Goal: Transaction & Acquisition: Obtain resource

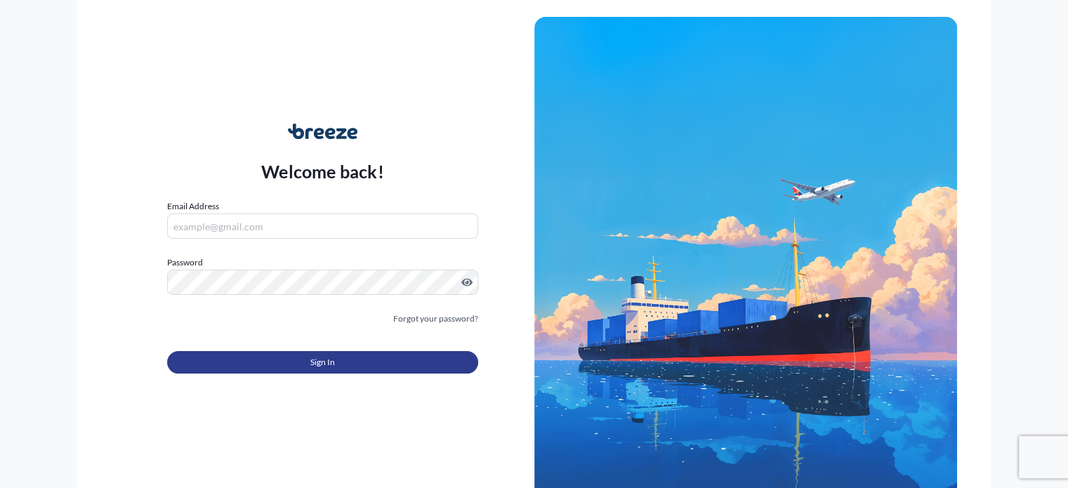
type input "[PERSON_NAME][EMAIL_ADDRESS][PERSON_NAME][DOMAIN_NAME]"
click at [343, 362] on button "Sign In" at bounding box center [322, 362] width 310 height 22
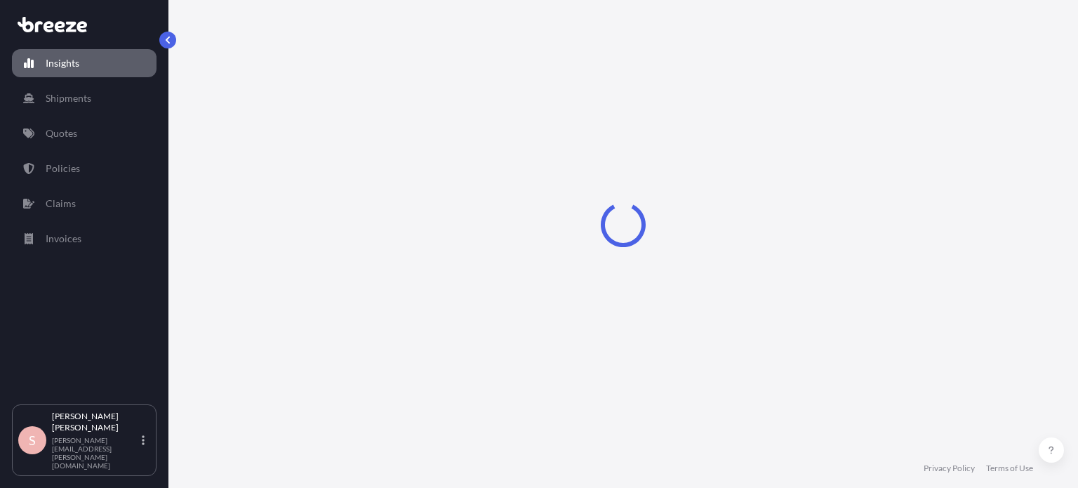
select select "2025"
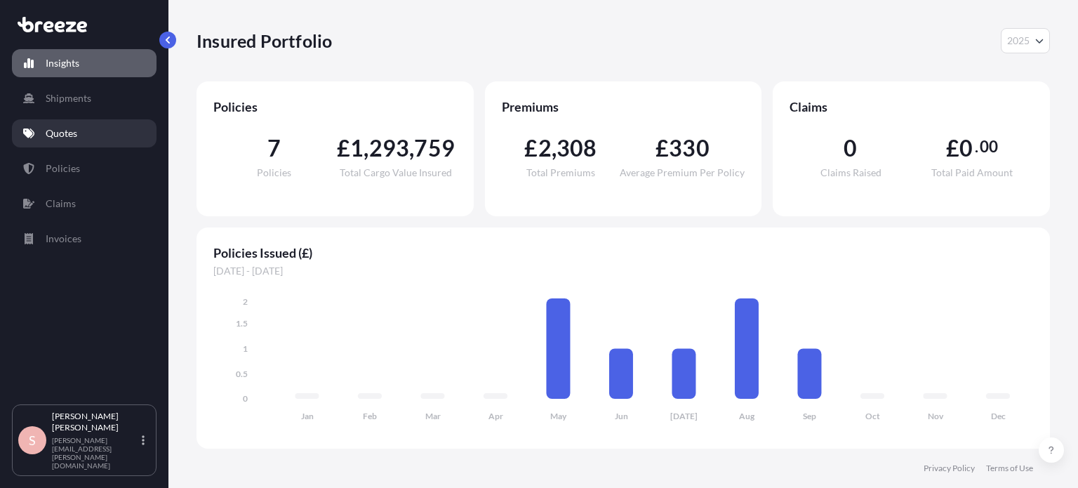
click at [68, 137] on p "Quotes" at bounding box center [62, 133] width 32 height 14
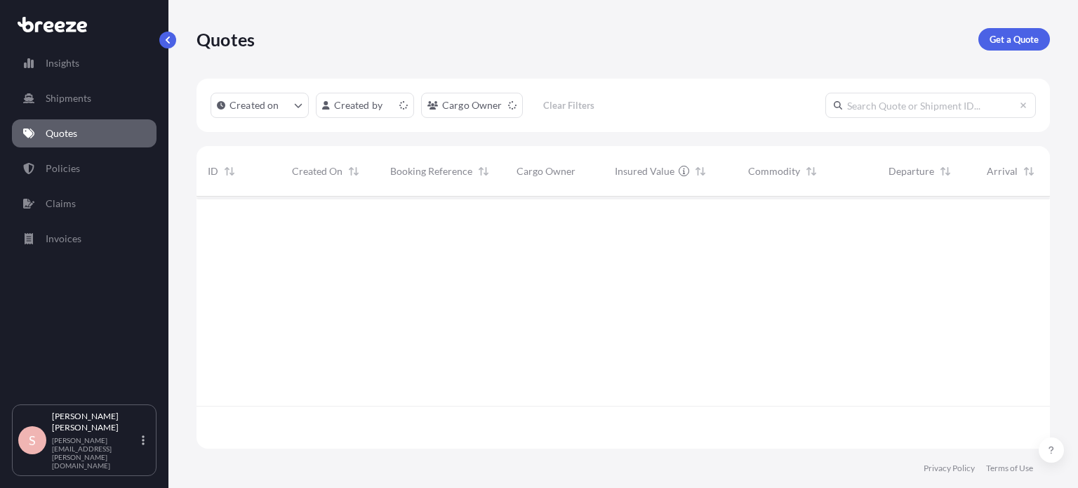
scroll to position [249, 843]
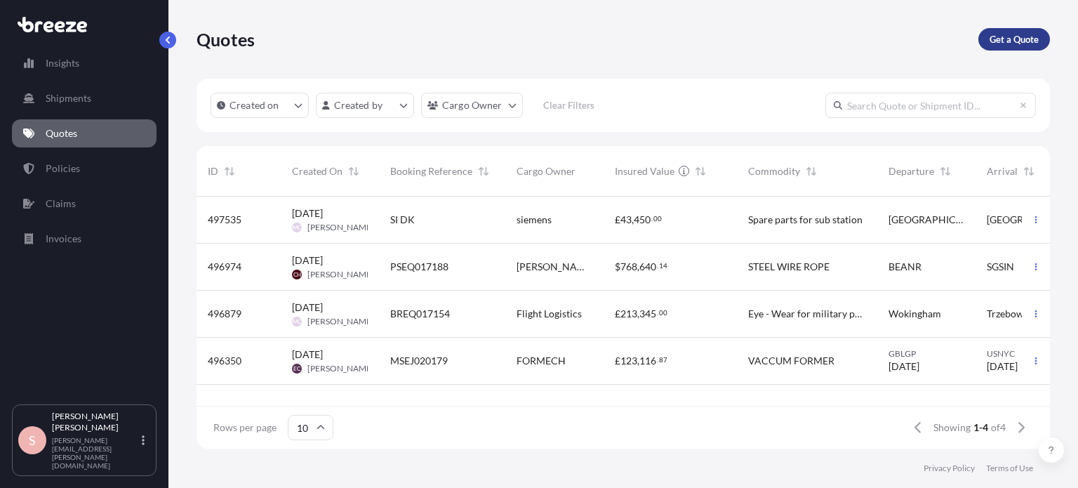
click at [1009, 46] on p "Get a Quote" at bounding box center [1014, 39] width 49 height 14
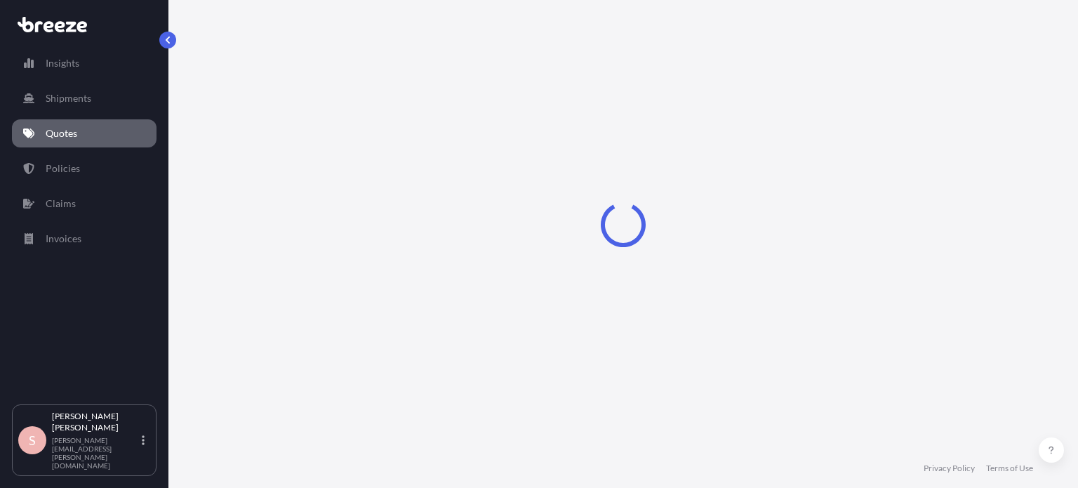
select select "Sea"
select select "1"
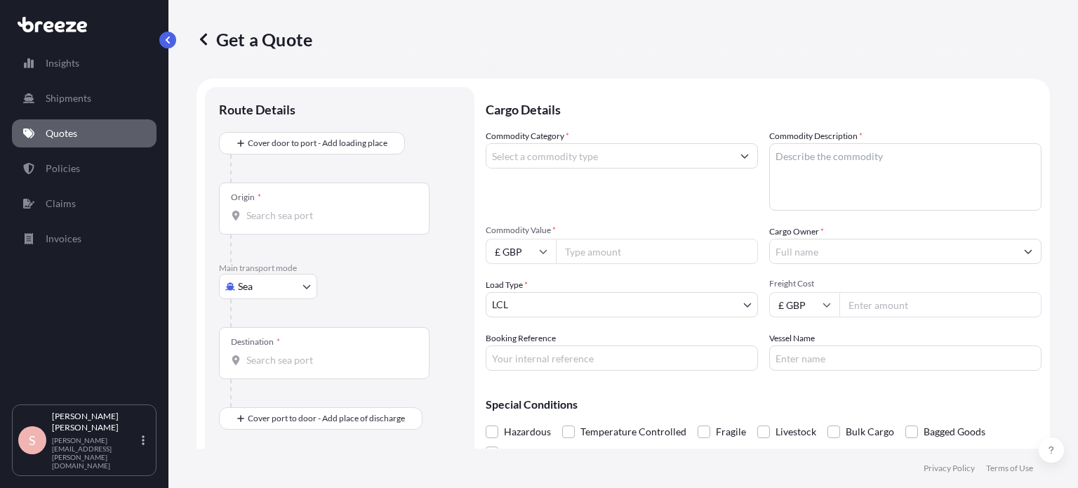
scroll to position [22, 0]
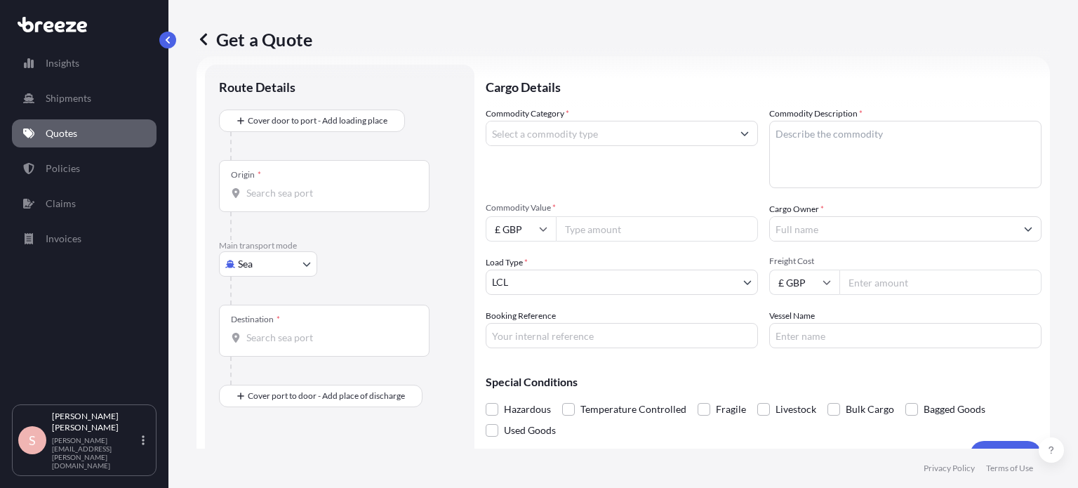
click at [296, 183] on div "Origin *" at bounding box center [324, 186] width 211 height 52
click at [296, 186] on input "Origin *" at bounding box center [329, 193] width 166 height 14
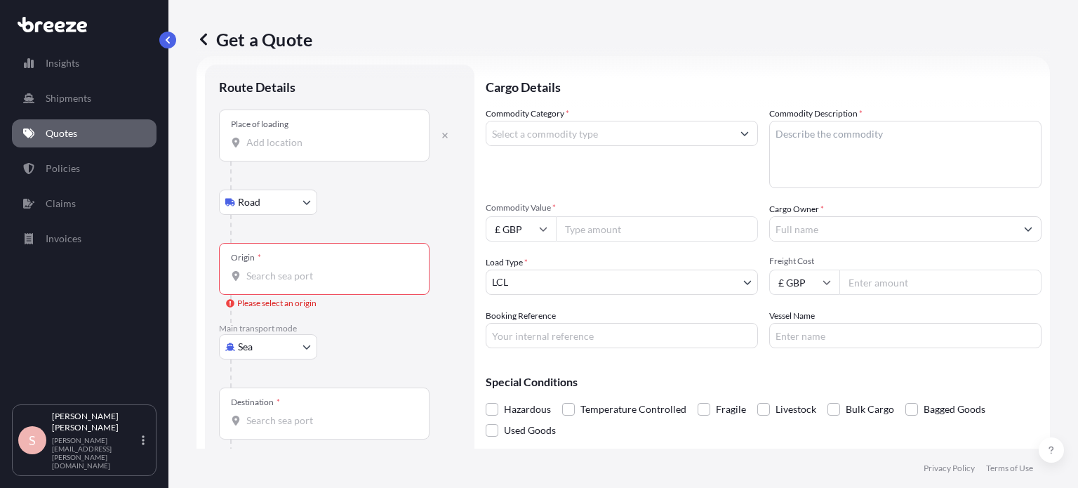
click at [269, 143] on input "Place of loading" at bounding box center [329, 143] width 166 height 14
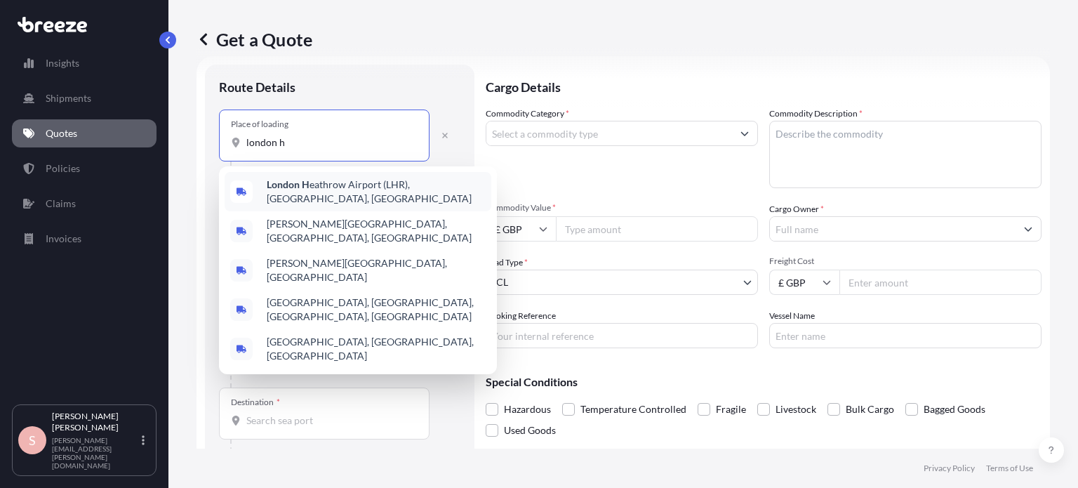
click at [343, 193] on span "London H eathrow Airport (LHR), [GEOGRAPHIC_DATA], [GEOGRAPHIC_DATA]" at bounding box center [376, 192] width 219 height 28
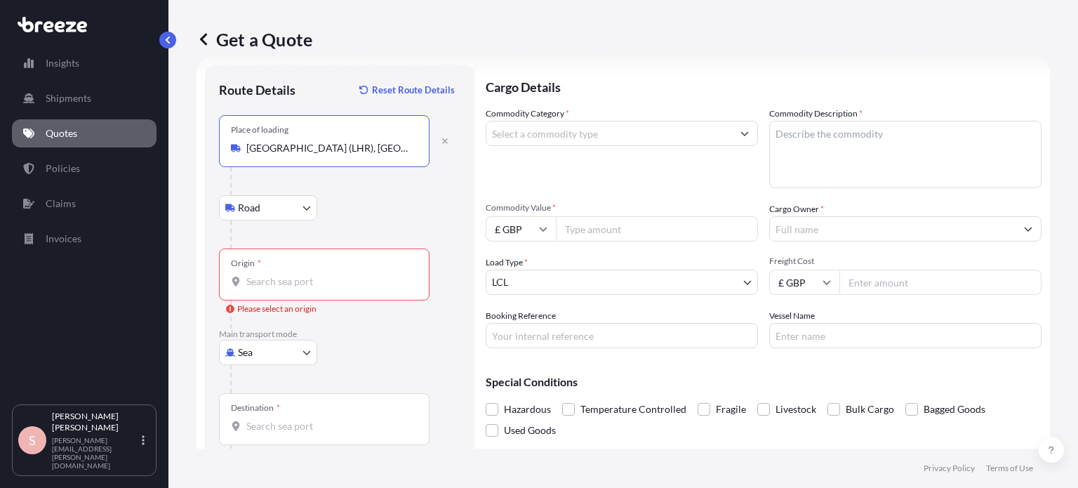
type input "[GEOGRAPHIC_DATA] (LHR), [GEOGRAPHIC_DATA], [GEOGRAPHIC_DATA]"
click at [309, 207] on body "0 options available. 5 options available. Insights Shipments Quotes Policies Cl…" at bounding box center [539, 244] width 1078 height 488
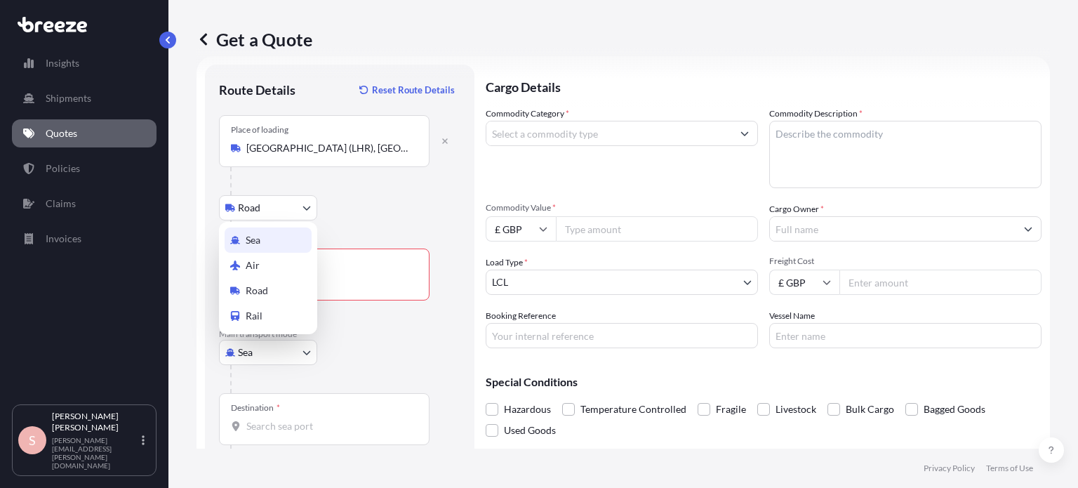
click at [309, 353] on body "0 options available. 5 options available. Insights Shipments Quotes Policies Cl…" at bounding box center [539, 244] width 1078 height 488
click at [256, 265] on span "Air" at bounding box center [253, 265] width 14 height 14
select select "Air"
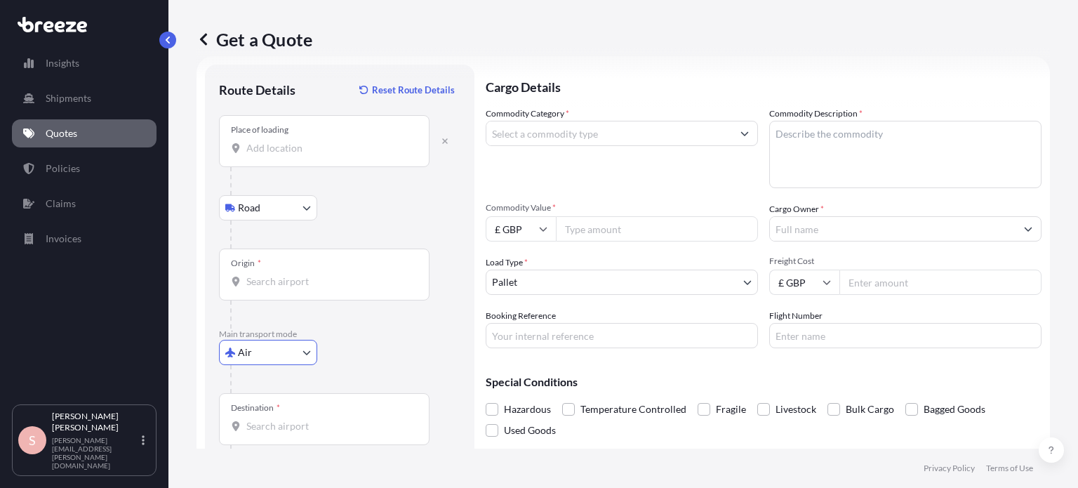
click at [310, 148] on input "Place of loading" at bounding box center [329, 148] width 166 height 14
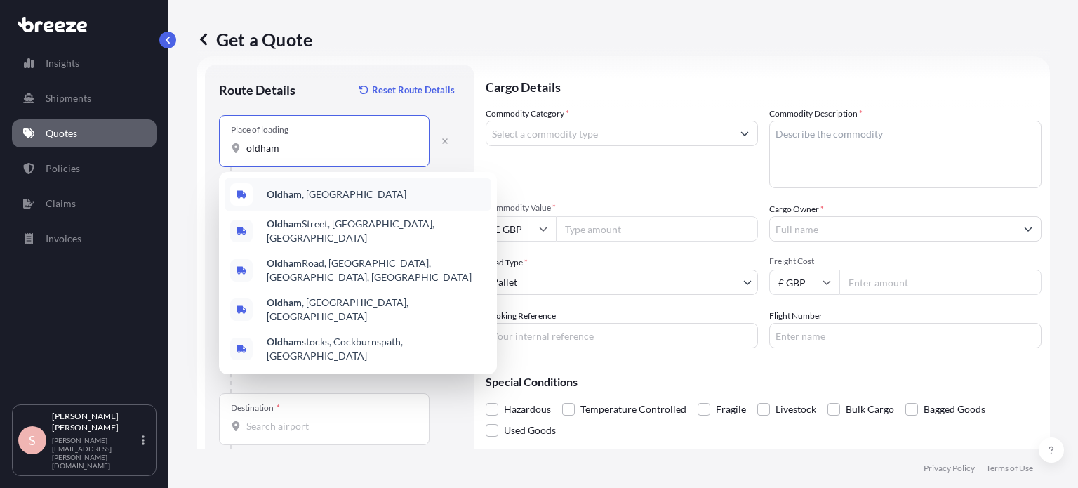
click at [312, 196] on span "Oldham , [GEOGRAPHIC_DATA]" at bounding box center [337, 194] width 140 height 14
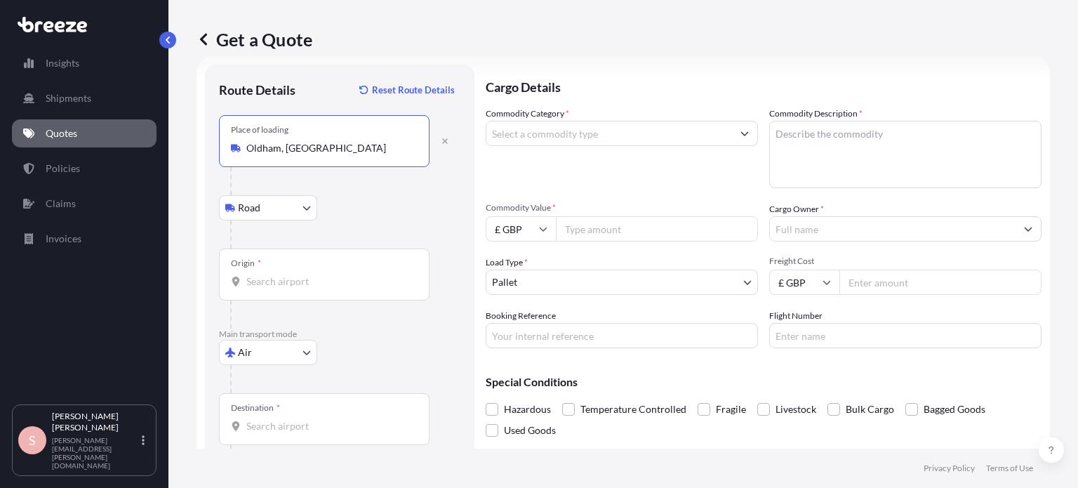
type input "Oldham, [GEOGRAPHIC_DATA]"
click at [272, 278] on input "Origin *" at bounding box center [329, 282] width 166 height 14
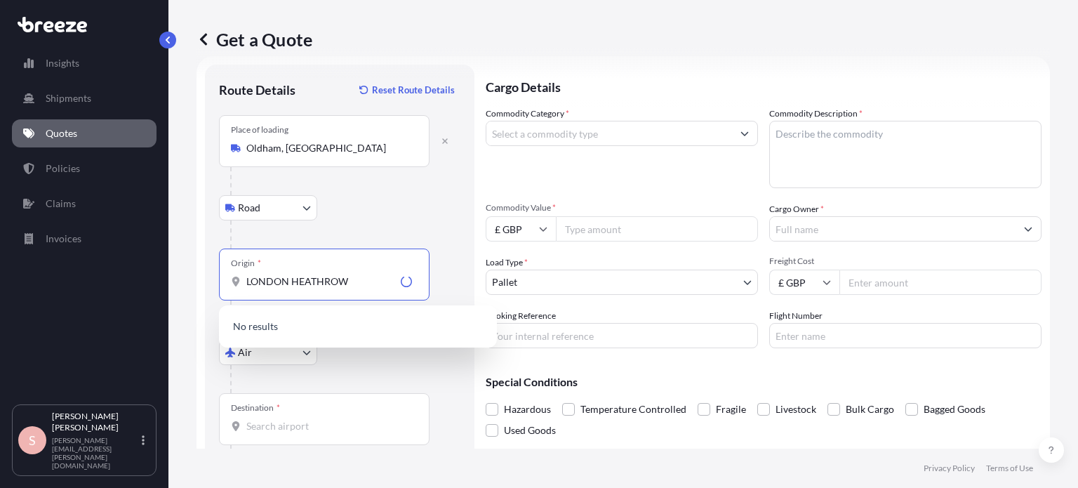
type input "LONDON HEATHROW"
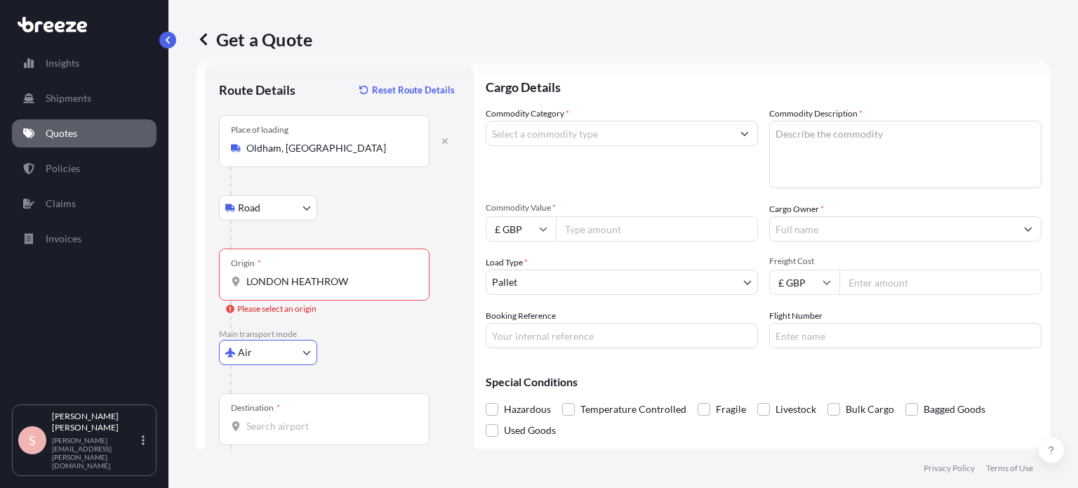
click at [367, 259] on div "Origin * [GEOGRAPHIC_DATA]" at bounding box center [324, 275] width 211 height 52
click at [367, 275] on input "LONDON HEATHROW" at bounding box center [329, 282] width 166 height 14
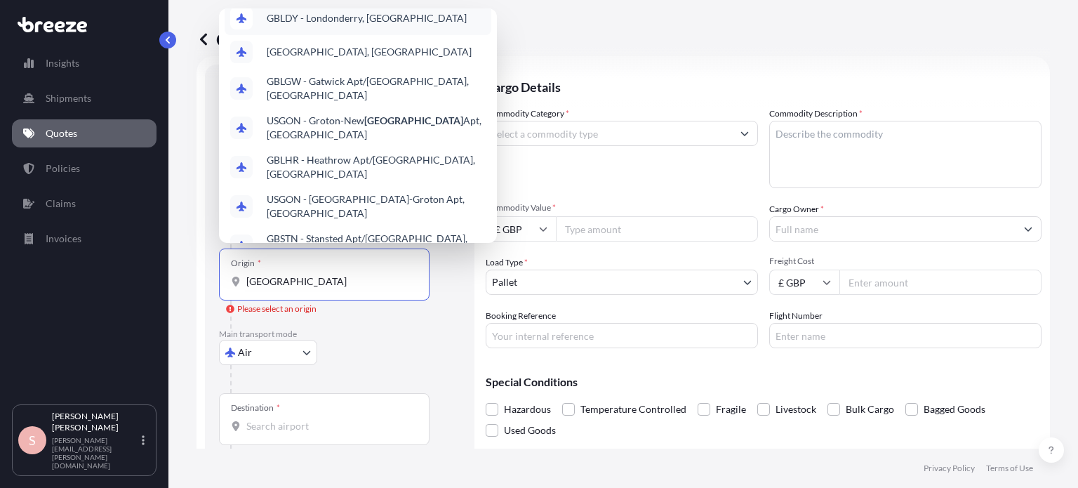
scroll to position [136, 0]
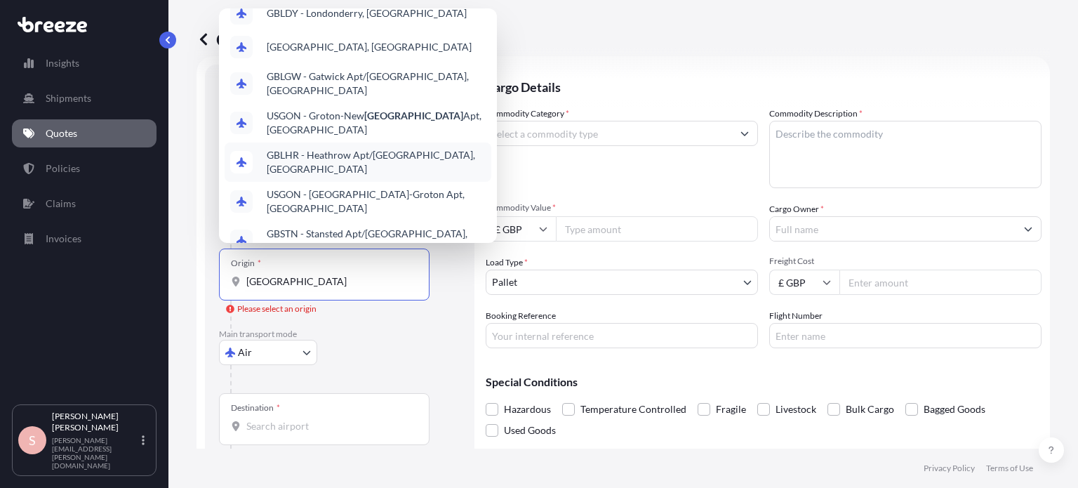
click at [322, 148] on span "GBLHR - Heathrow Apt/[GEOGRAPHIC_DATA], [GEOGRAPHIC_DATA]" at bounding box center [376, 162] width 219 height 28
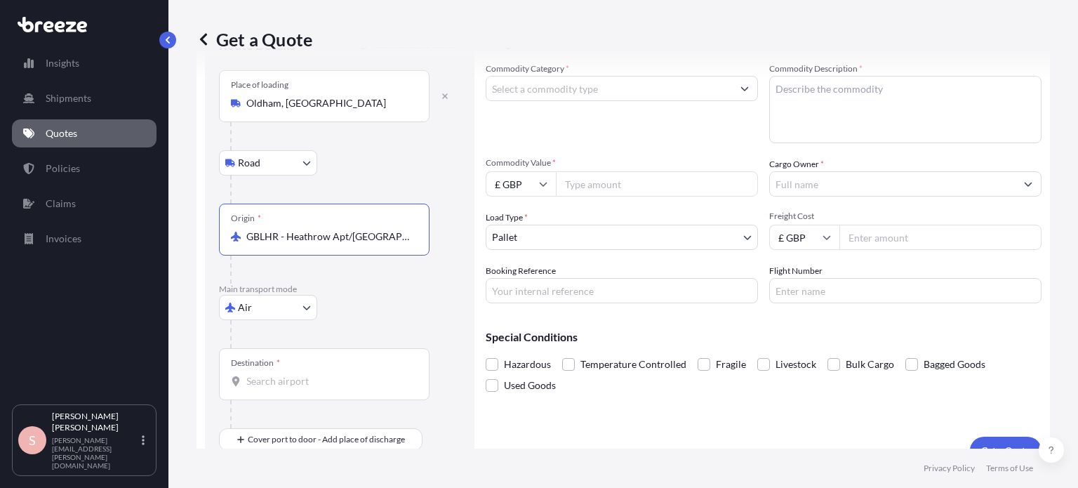
scroll to position [91, 0]
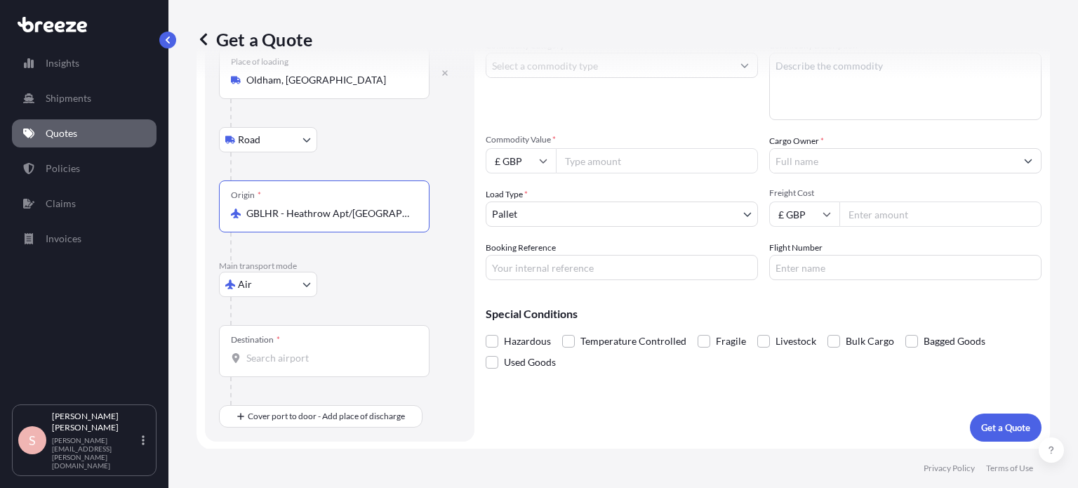
type input "GBLHR - Heathrow Apt/[GEOGRAPHIC_DATA], [GEOGRAPHIC_DATA]"
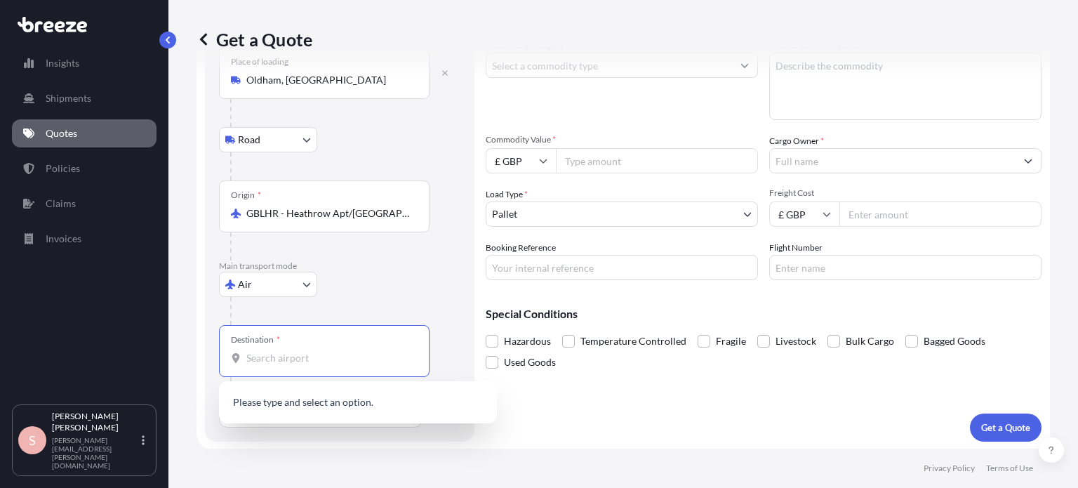
click at [295, 364] on input "Destination *" at bounding box center [329, 358] width 166 height 14
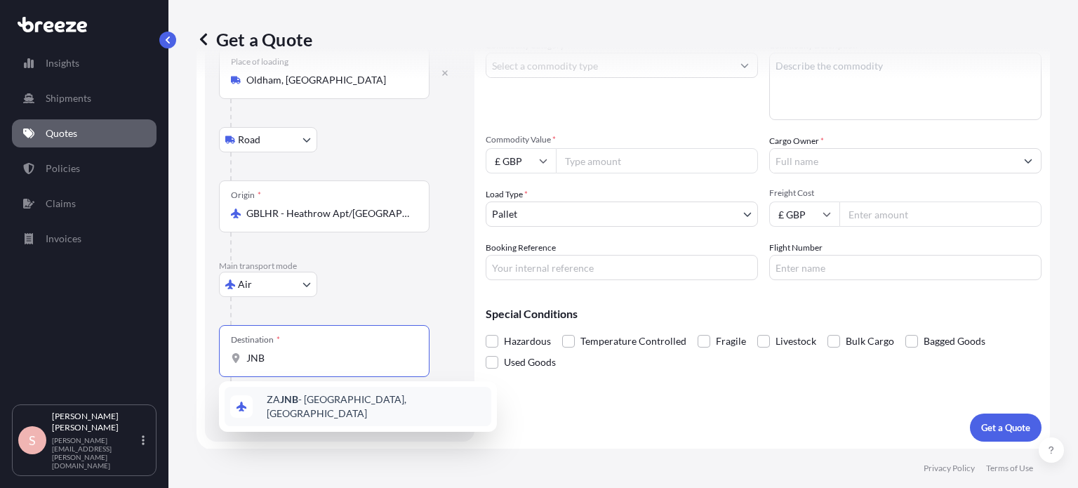
click at [322, 398] on span "ZA JNB - [GEOGRAPHIC_DATA], [GEOGRAPHIC_DATA]" at bounding box center [376, 406] width 219 height 28
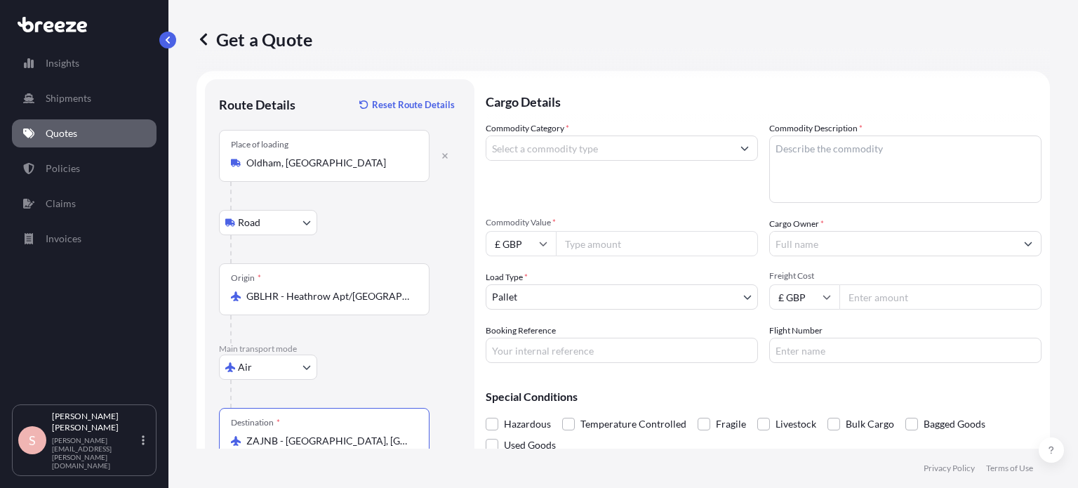
scroll to position [0, 0]
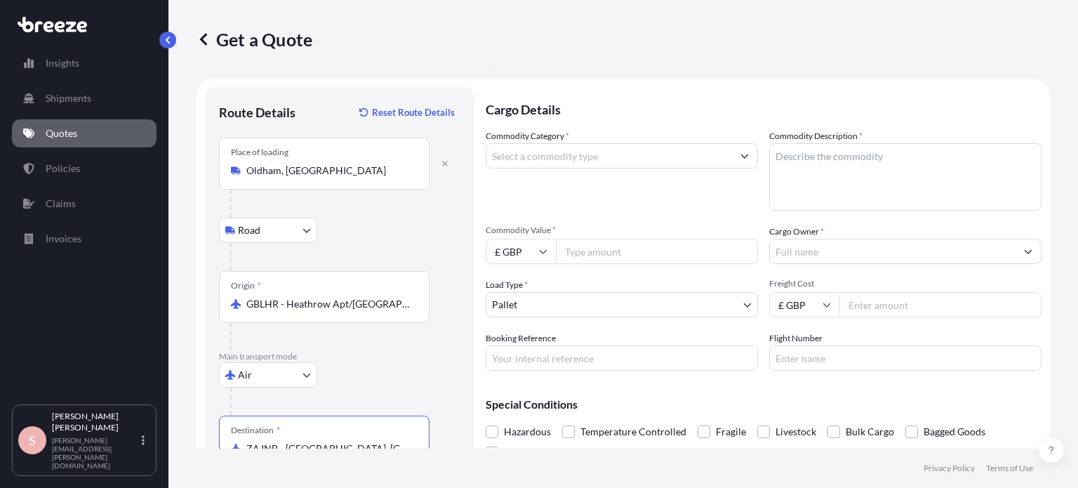
type input "ZAJNB - [GEOGRAPHIC_DATA], [GEOGRAPHIC_DATA]"
click at [741, 155] on icon "Show suggestions" at bounding box center [745, 156] width 8 height 8
click at [744, 157] on button "Show suggestions" at bounding box center [744, 155] width 25 height 25
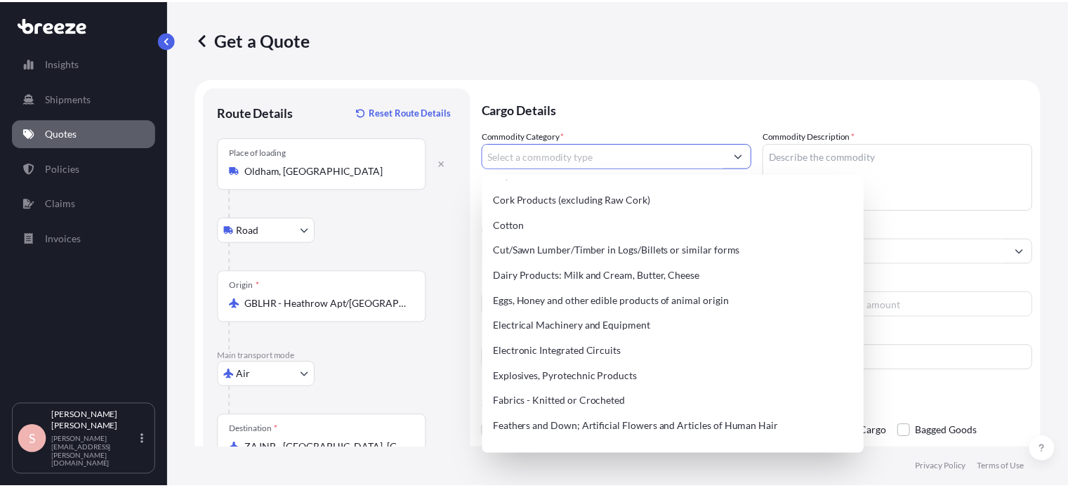
scroll to position [772, 0]
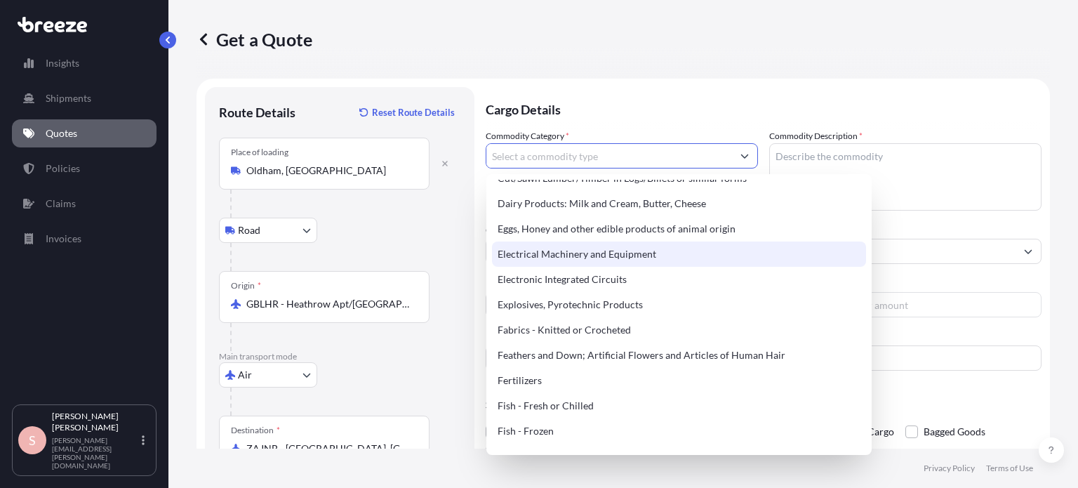
click at [638, 256] on div "Electrical Machinery and Equipment" at bounding box center [679, 254] width 374 height 25
type input "Electrical Machinery and Equipment"
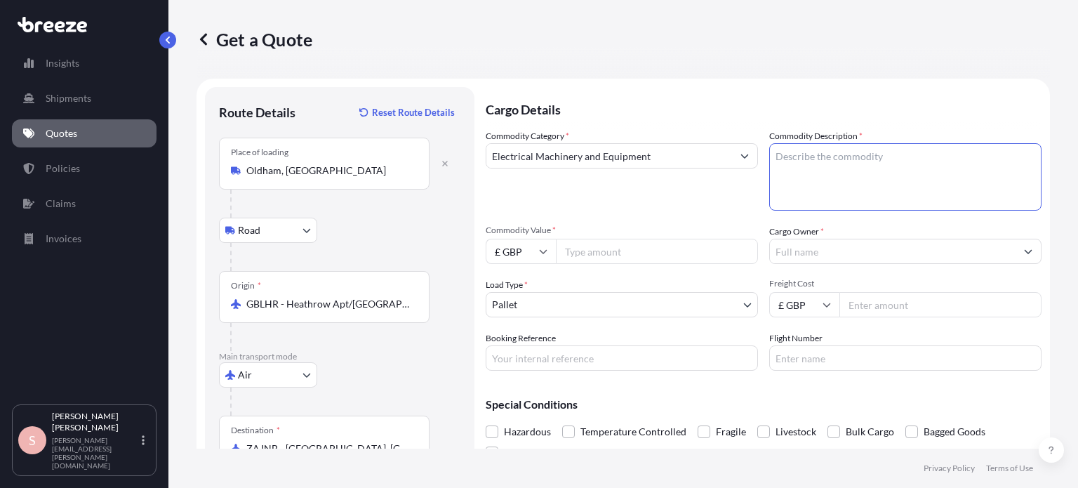
click at [837, 164] on textarea "Commodity Description *" at bounding box center [906, 176] width 272 height 67
type textarea "SOLAR MATS"
click at [581, 251] on input "Commodity Value *" at bounding box center [657, 251] width 202 height 25
click at [602, 249] on input "Commodity Value *" at bounding box center [657, 251] width 202 height 25
type input "3000"
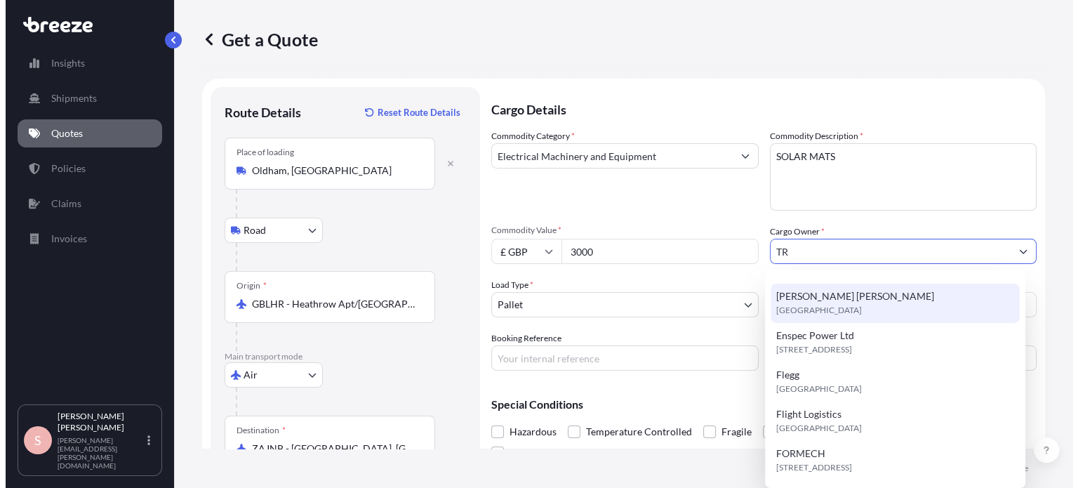
scroll to position [0, 0]
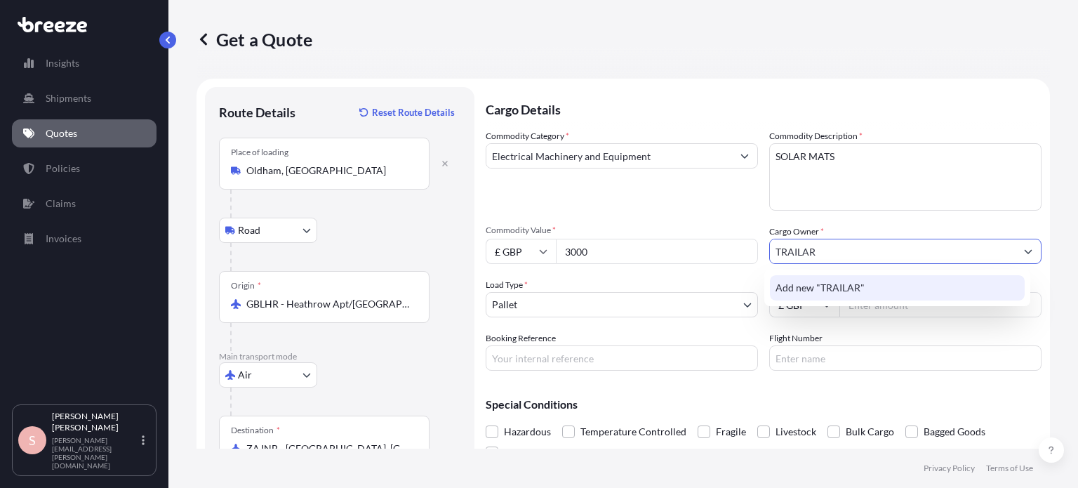
click at [840, 287] on span "Add new "TRAILAR"" at bounding box center [820, 288] width 89 height 14
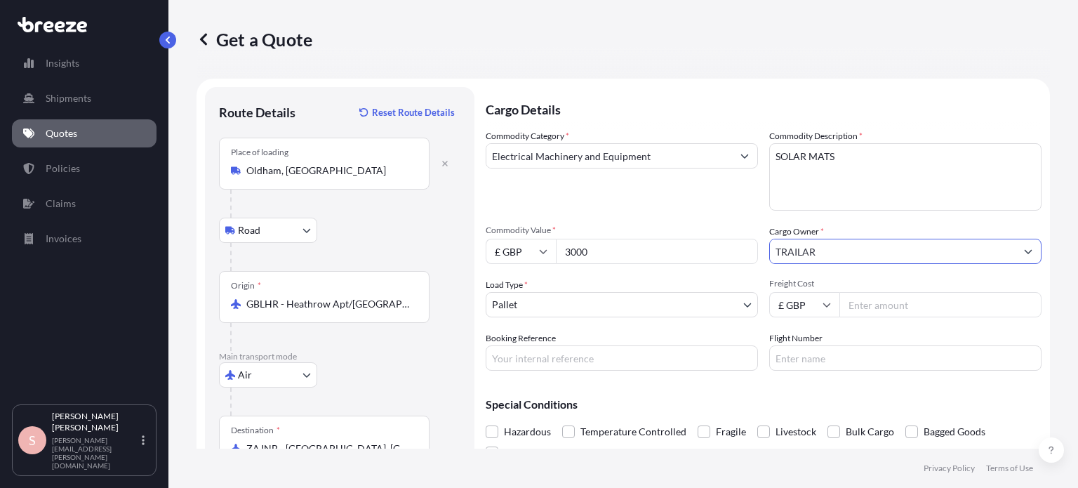
type input "TRAILAR"
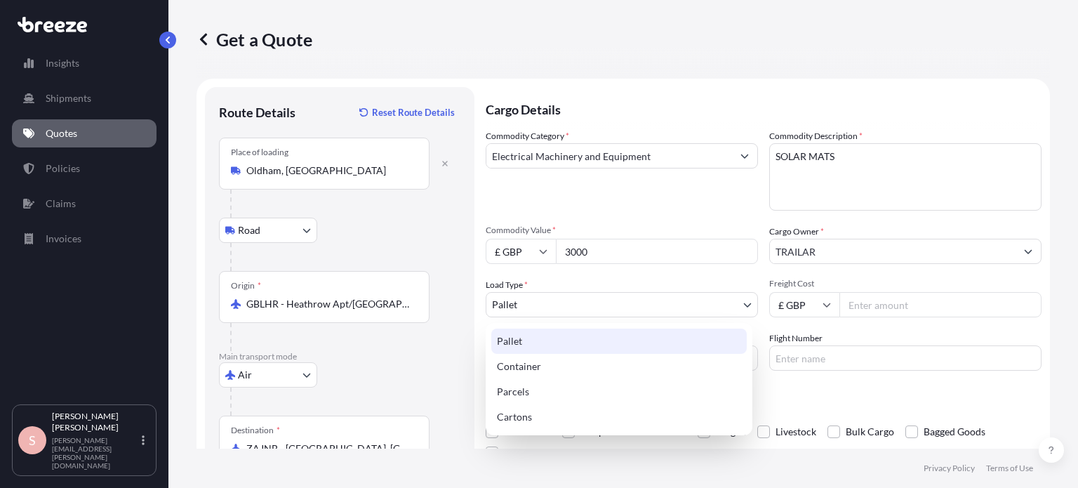
click at [742, 303] on body "1 option available. 0 options available. 1 option available. 0 options availabl…" at bounding box center [539, 244] width 1078 height 488
click at [649, 339] on div "Pallet" at bounding box center [619, 341] width 256 height 25
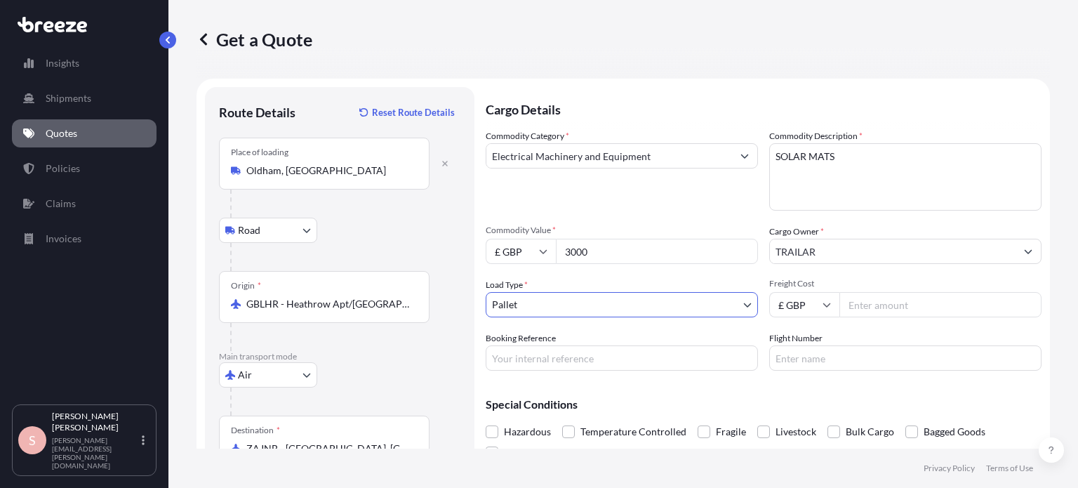
click at [858, 297] on input "Freight Cost" at bounding box center [941, 304] width 202 height 25
type input "960"
click at [503, 352] on input "Booking Reference" at bounding box center [622, 357] width 272 height 25
type input "l"
type input "LAEJ021167"
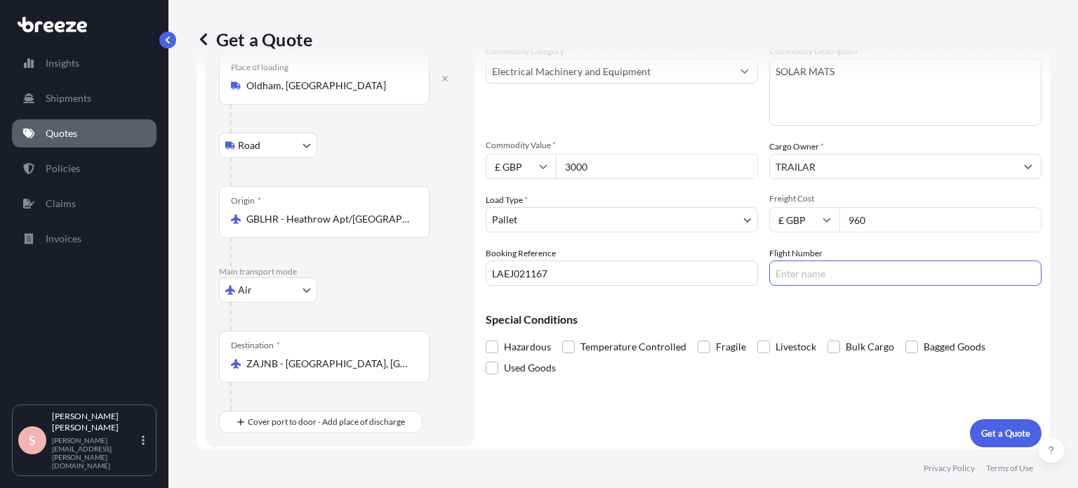
scroll to position [91, 0]
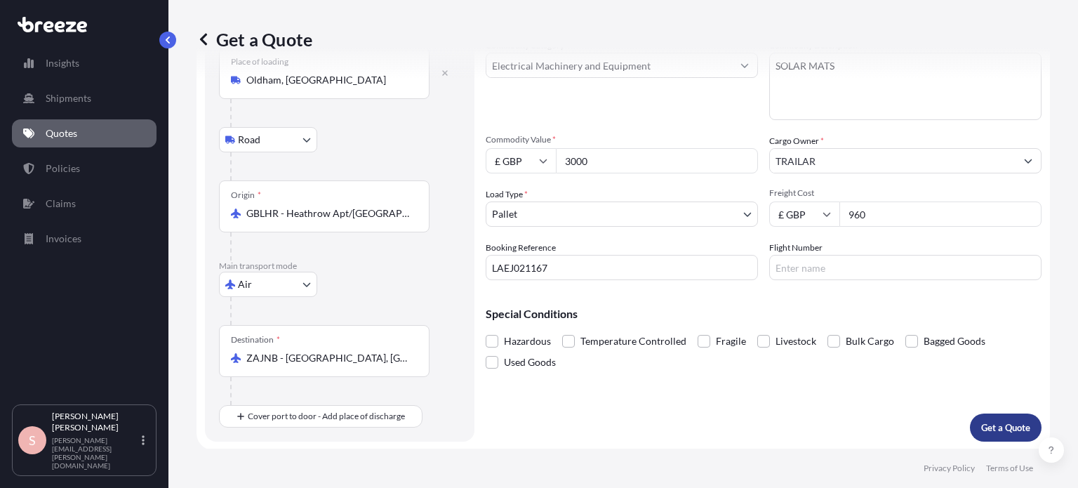
click at [998, 424] on p "Get a Quote" at bounding box center [1006, 428] width 49 height 14
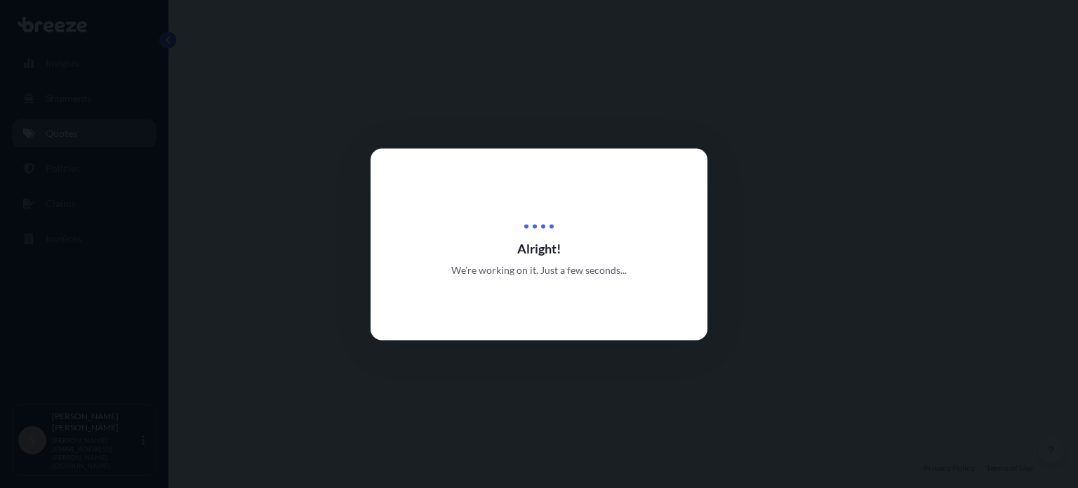
select select "Road"
select select "Air"
select select "1"
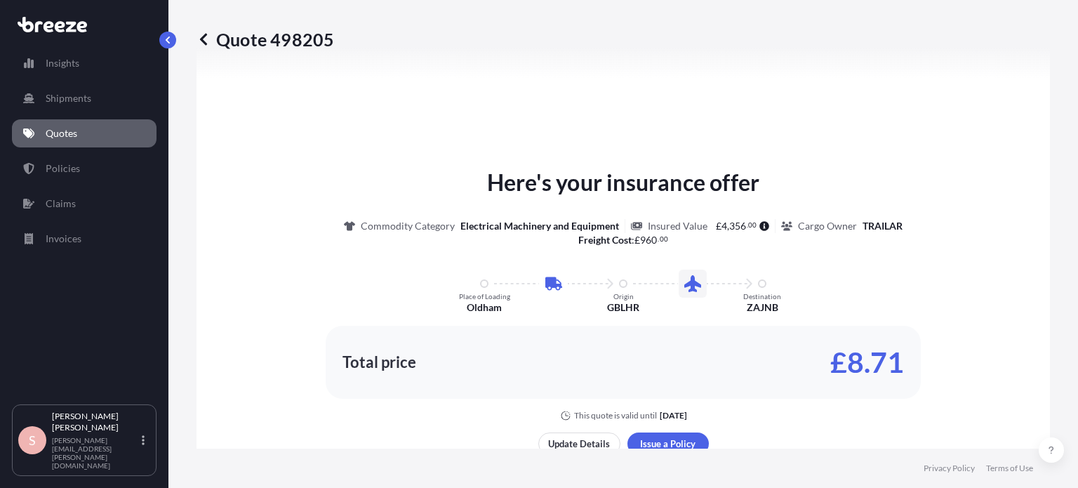
scroll to position [688, 0]
